Goal: Transaction & Acquisition: Purchase product/service

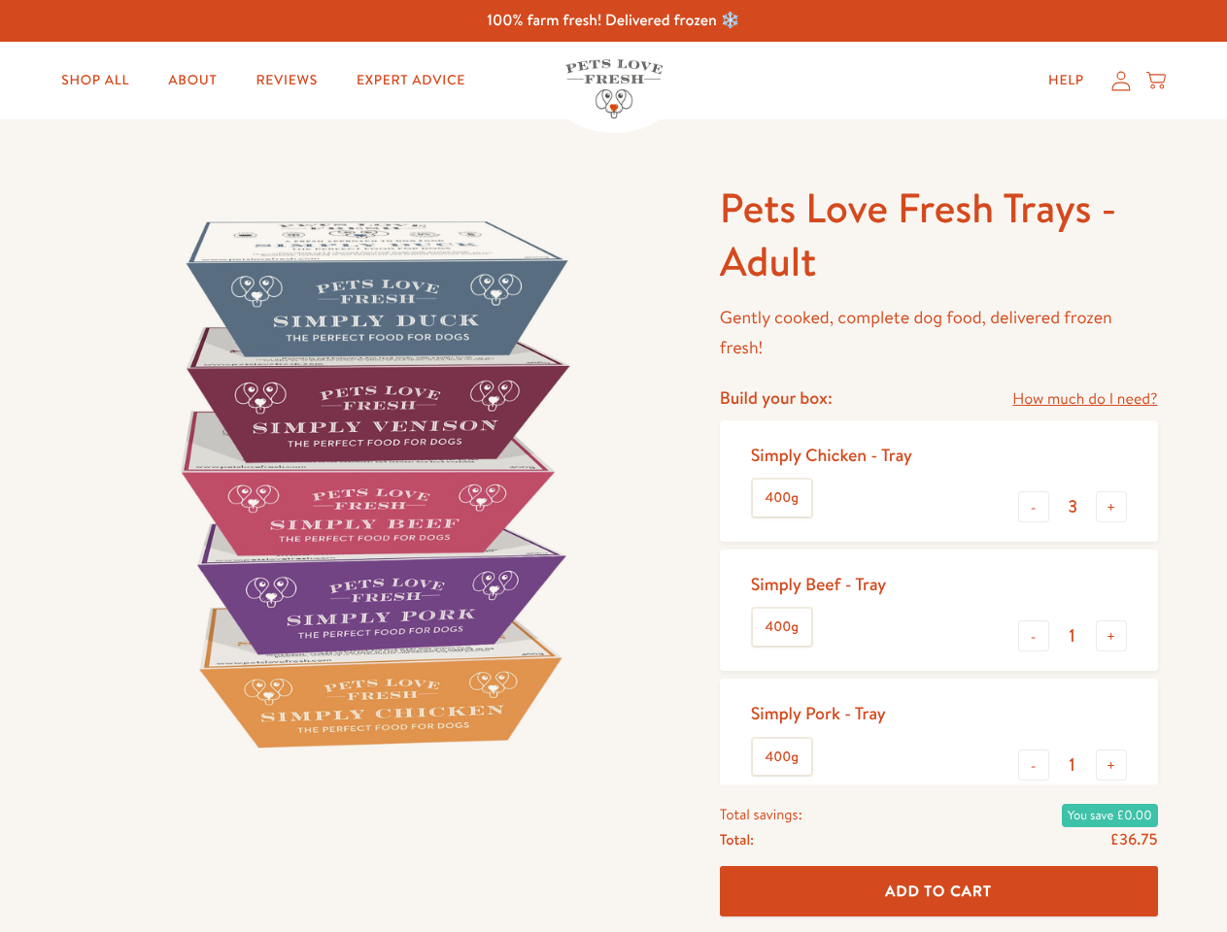
click at [613, 466] on img at bounding box center [371, 483] width 603 height 603
click at [1084, 399] on link "How much do I need?" at bounding box center [1084, 400] width 145 height 26
click at [0, 0] on div "Feeding guide Find out exactly how much food your dog needs Select a breed Affe…" at bounding box center [0, 0] width 0 height 0
click at [1111, 507] on button "+" at bounding box center [1111, 507] width 31 height 31
type input "4"
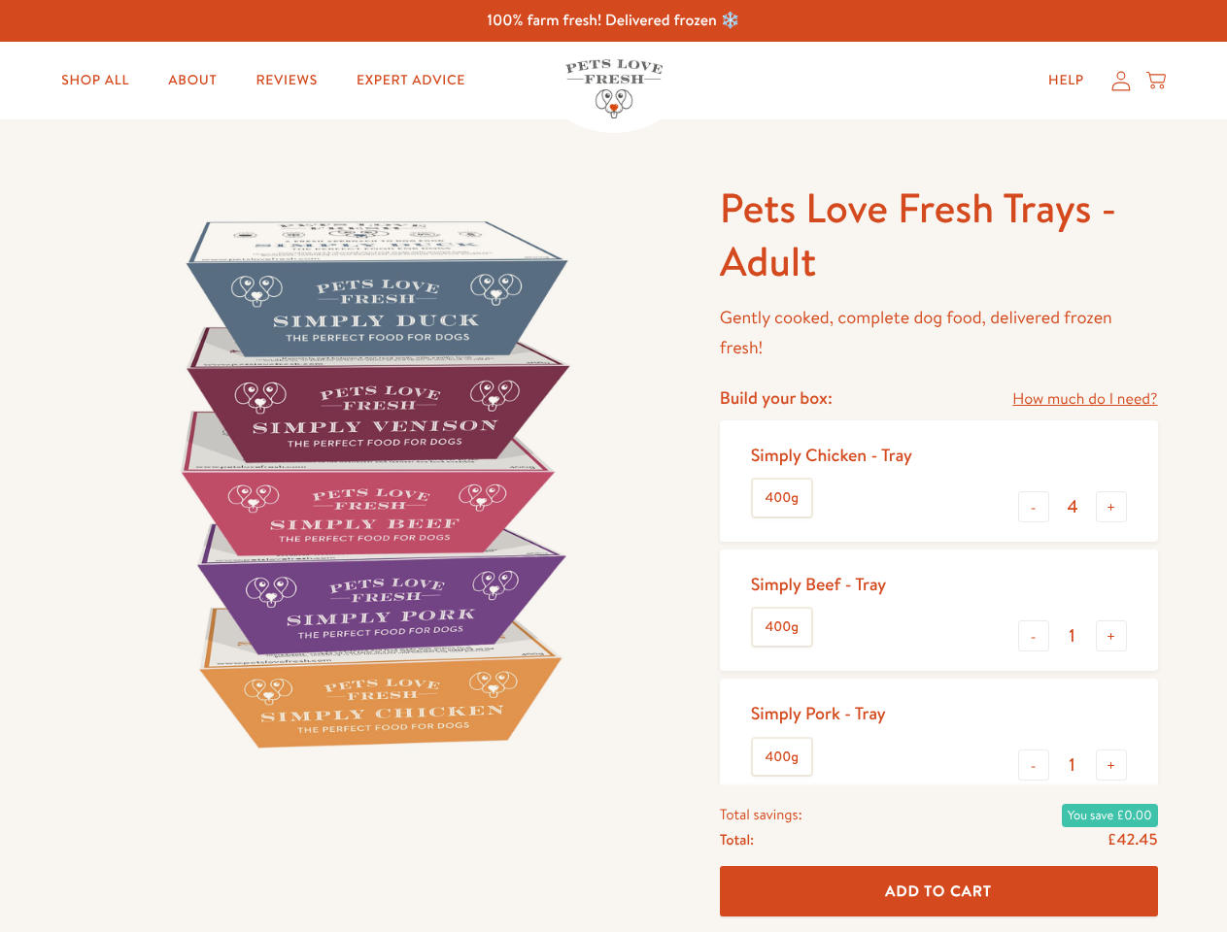
click at [1034, 636] on button "-" at bounding box center [1033, 636] width 31 height 31
click at [1111, 636] on button "+" at bounding box center [1111, 636] width 31 height 31
type input "1"
click at [1034, 765] on button "-" at bounding box center [1033, 765] width 31 height 31
click at [1111, 765] on button "+" at bounding box center [1111, 765] width 31 height 31
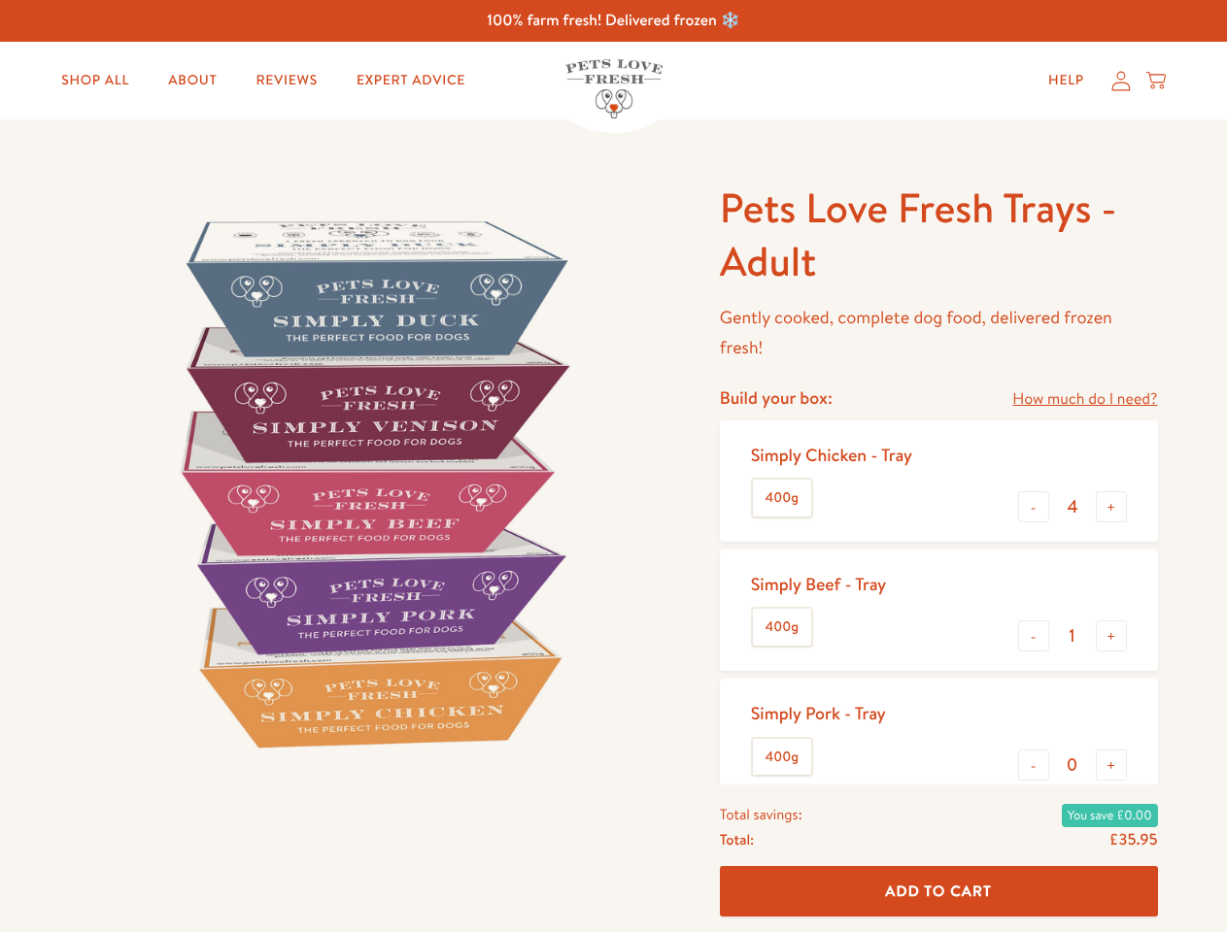
type input "1"
click at [938, 892] on span "Add To Cart" at bounding box center [938, 891] width 107 height 20
